Goal: Communication & Community: Ask a question

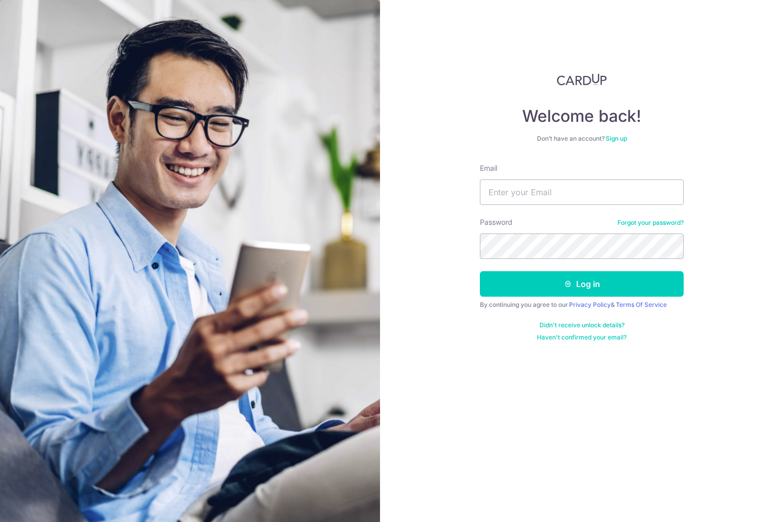
click at [70, 33] on img at bounding box center [190, 270] width 380 height 540
click at [507, 189] on input "Email" at bounding box center [582, 191] width 204 height 25
type input "[EMAIL_ADDRESS][DOMAIN_NAME]"
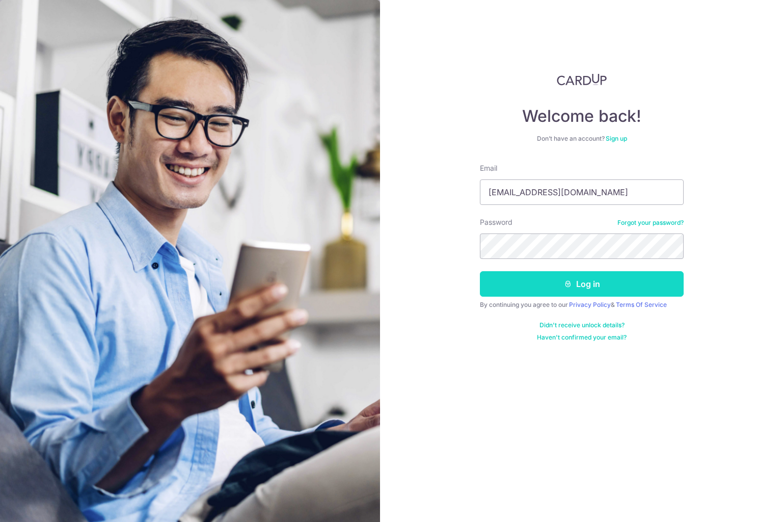
click at [610, 286] on button "Log in" at bounding box center [582, 283] width 204 height 25
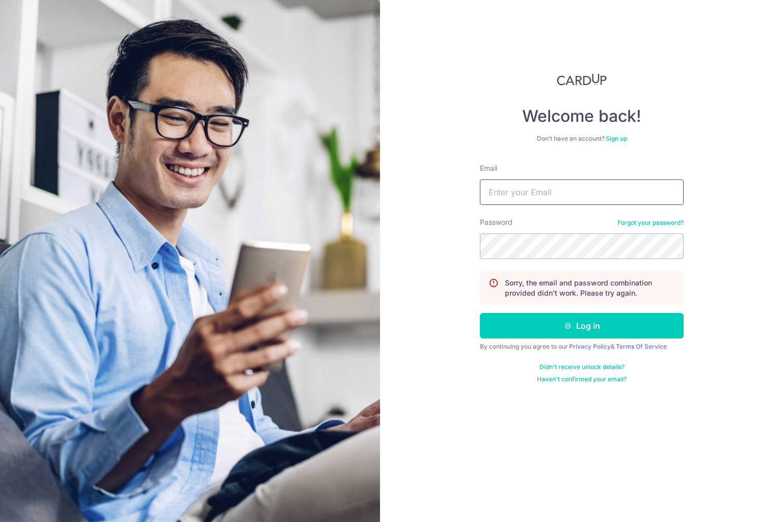
click at [558, 189] on input "Email" at bounding box center [582, 191] width 204 height 25
type input "[EMAIL_ADDRESS][DOMAIN_NAME]"
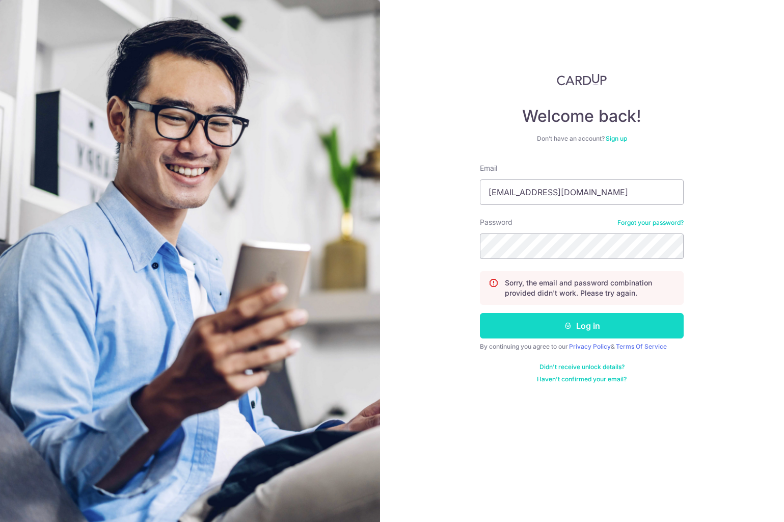
click at [561, 323] on button "Log in" at bounding box center [582, 325] width 204 height 25
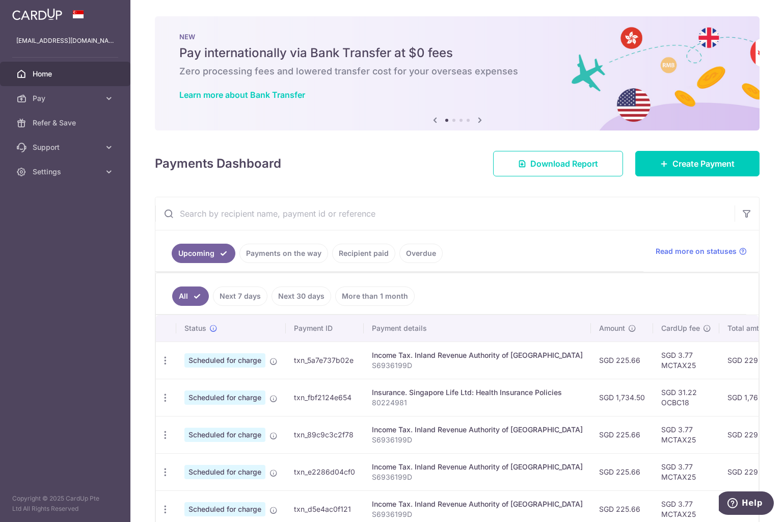
click at [16, 28] on div at bounding box center [65, 14] width 130 height 29
click at [753, 505] on span "Help" at bounding box center [752, 502] width 21 height 9
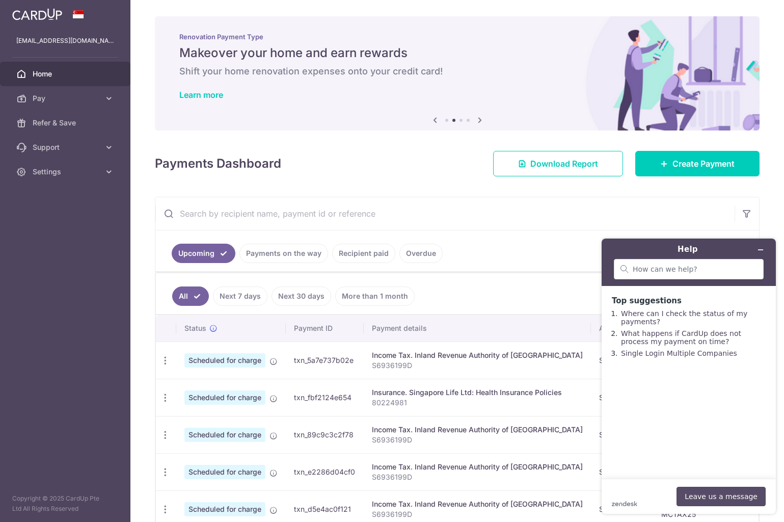
click at [730, 494] on button "Leave us a message" at bounding box center [720, 495] width 89 height 19
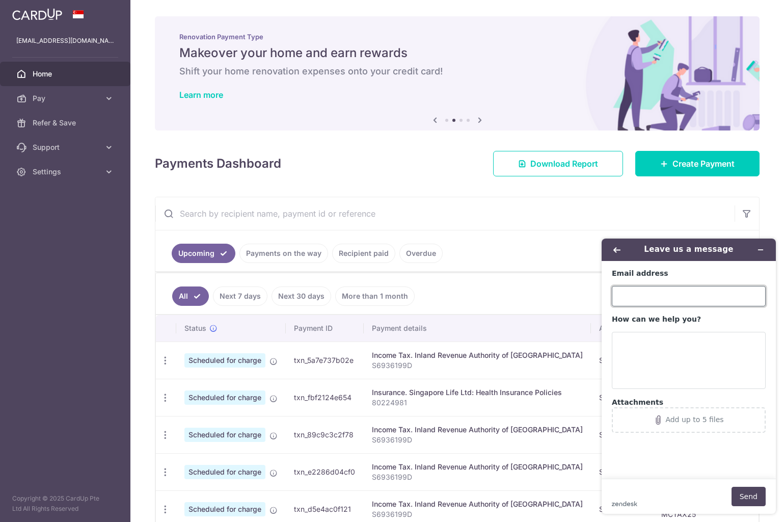
click at [653, 286] on input "Email address" at bounding box center [689, 296] width 154 height 20
type input "[EMAIL_ADDRESS][DOMAIN_NAME]"
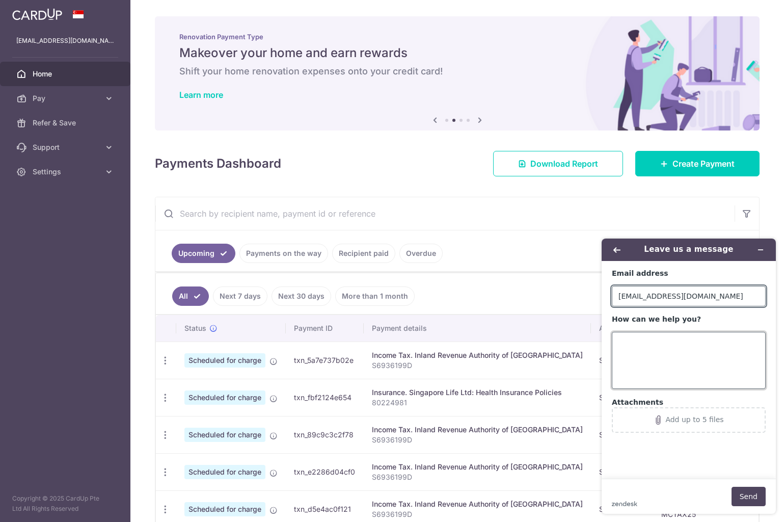
click at [655, 339] on textarea "How can we help you?" at bounding box center [689, 360] width 154 height 57
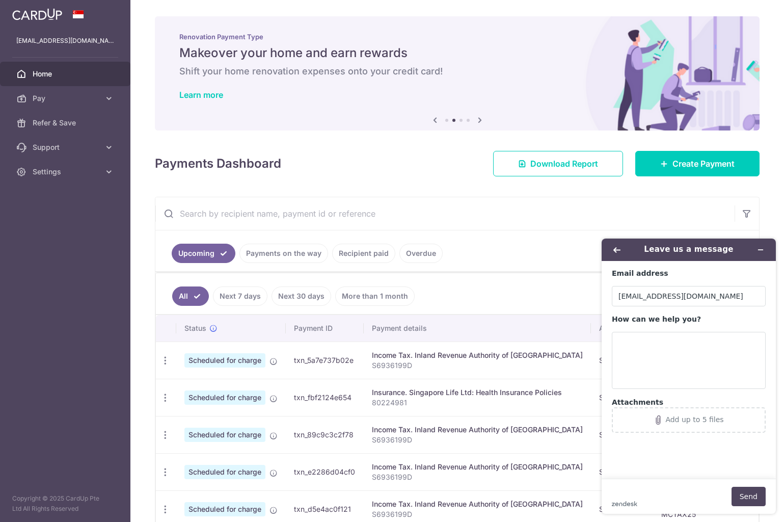
drag, startPoint x: 353, startPoint y: 396, endPoint x: 295, endPoint y: 395, distance: 58.1
click at [295, 395] on td "txn_fbf2124e654" at bounding box center [325, 396] width 78 height 37
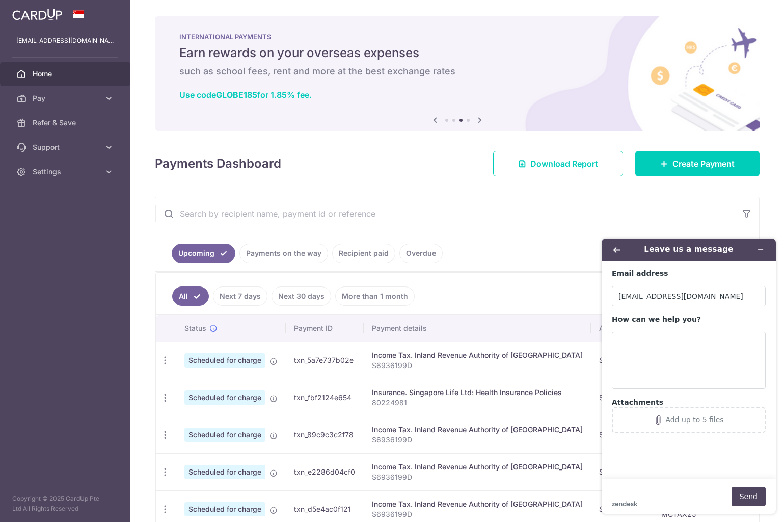
copy td "txn_fbf2124e654"
click at [648, 340] on textarea "How can we help you?" at bounding box center [689, 360] width 154 height 57
paste textarea "txn_fbf2124e654"
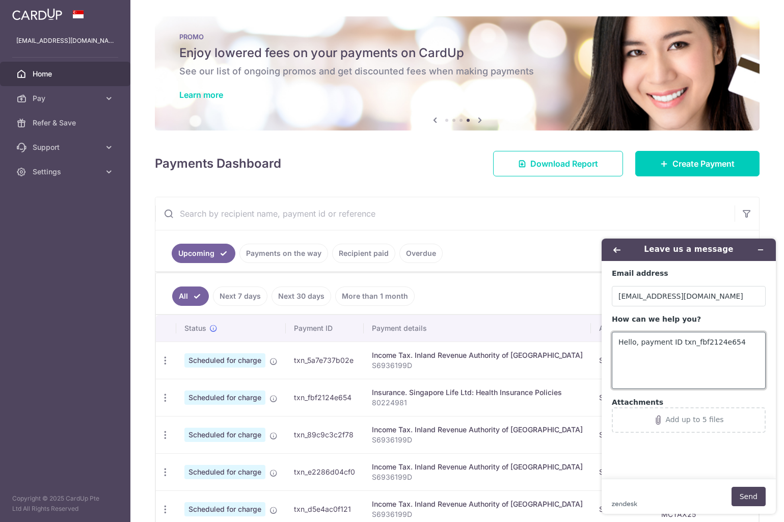
click at [638, 340] on textarea "Hello, payment ID txn_fbf2124e654" at bounding box center [689, 360] width 154 height 57
click at [689, 352] on textarea "Hello, Just cheking for payment ID txn_fbf2124e654" at bounding box center [689, 360] width 154 height 57
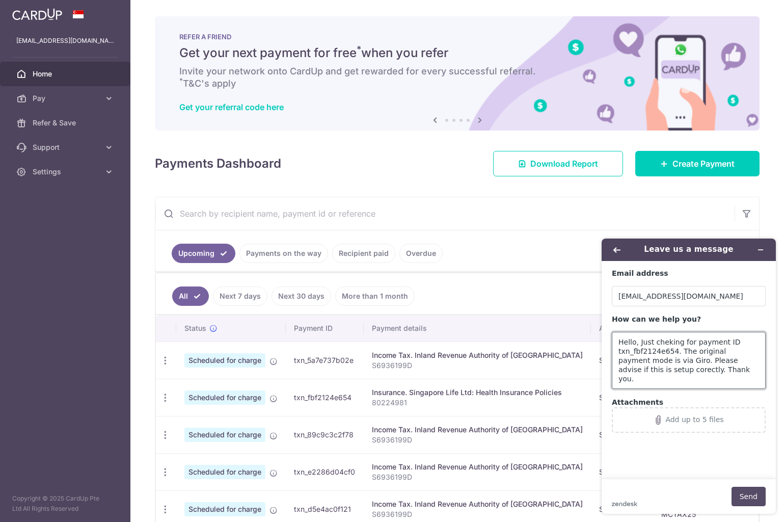
type textarea "Hello, Just cheking for payment ID txn_fbf2124e654. The original payment mode i…"
click at [746, 491] on button "Send" at bounding box center [748, 495] width 34 height 19
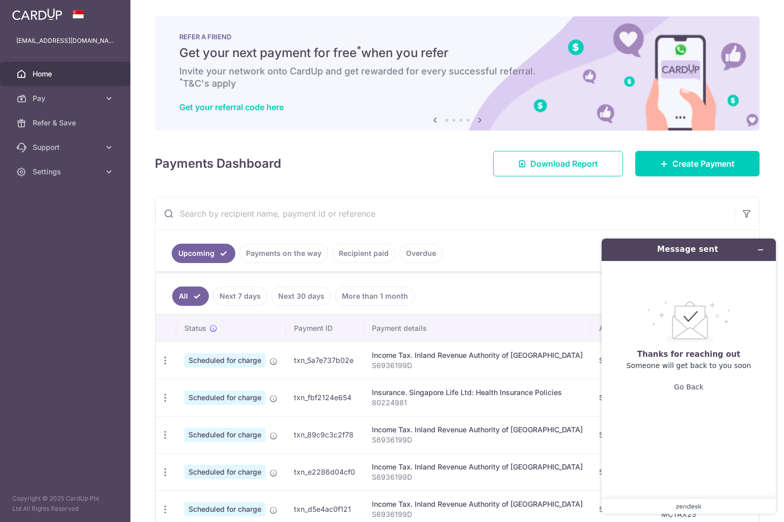
click at [625, 185] on div "× Pause Schedule Pause all future payments in this series Pause just this one p…" at bounding box center [456, 261] width 653 height 522
